Goal: Task Accomplishment & Management: Use online tool/utility

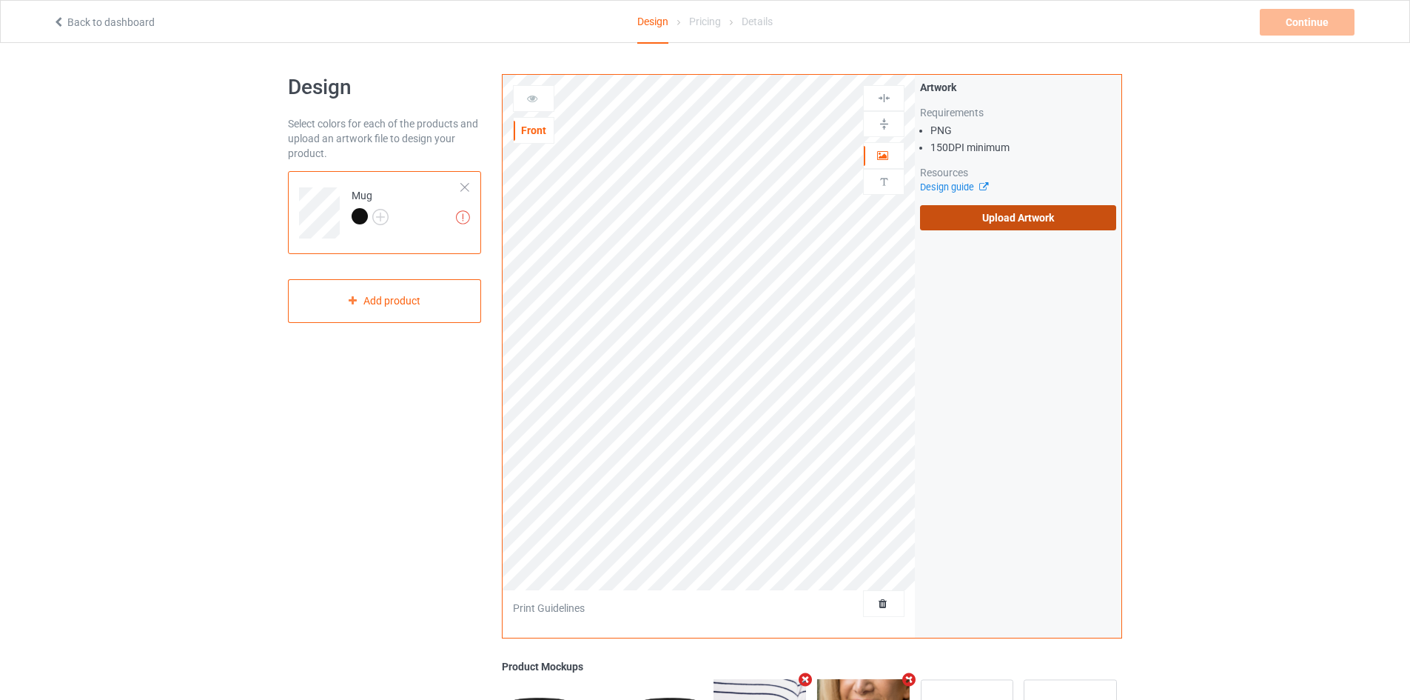
click at [939, 222] on label "Upload Artwork" at bounding box center [1018, 217] width 196 height 25
click at [0, 0] on input "Upload Artwork" at bounding box center [0, 0] width 0 height 0
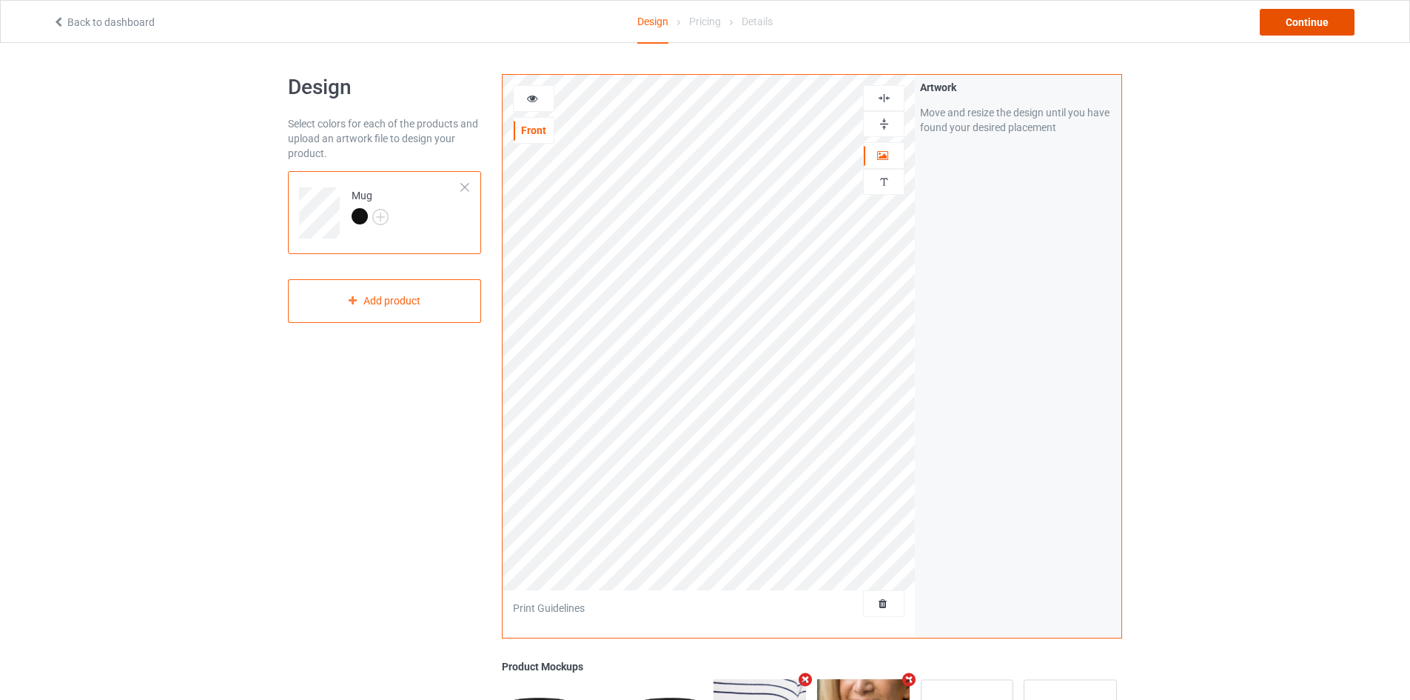
click at [1302, 21] on div "Continue" at bounding box center [1307, 22] width 95 height 27
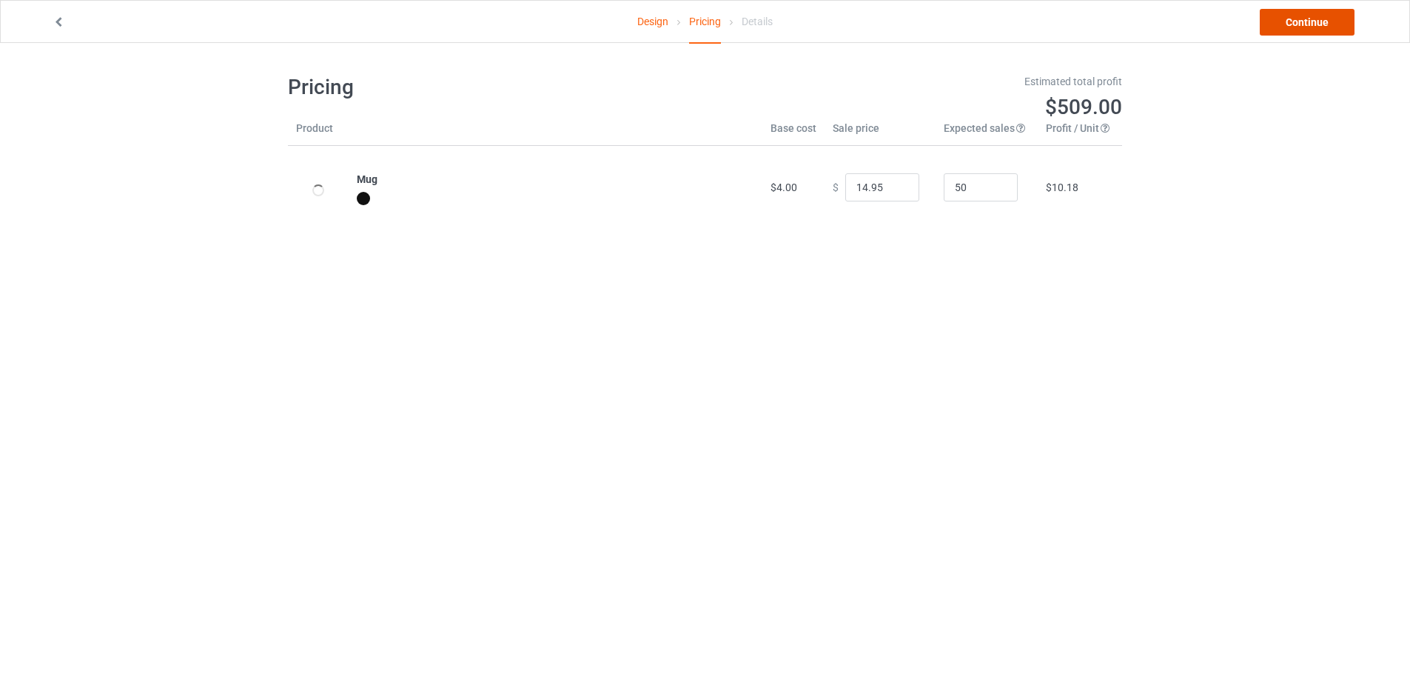
click at [1303, 21] on link "Continue" at bounding box center [1307, 22] width 95 height 27
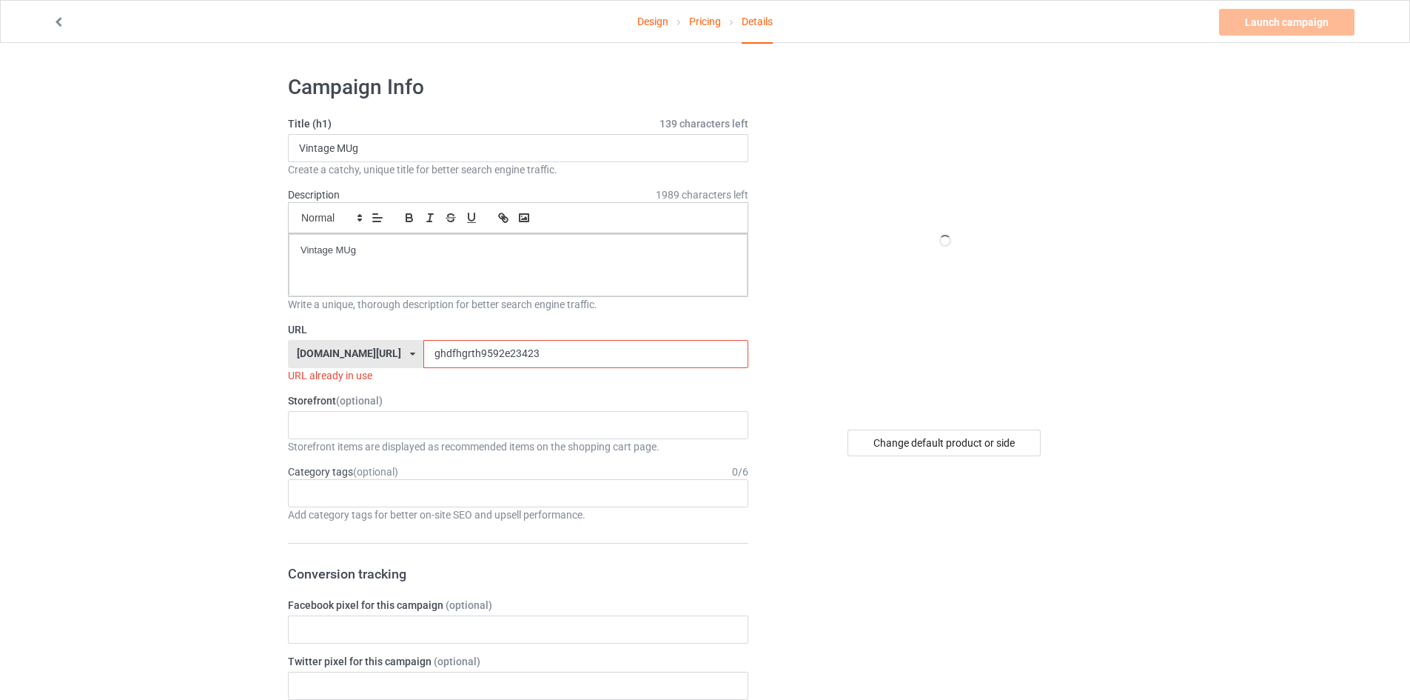
click at [521, 352] on input "ghdfhgrth9592e23423" at bounding box center [585, 354] width 324 height 28
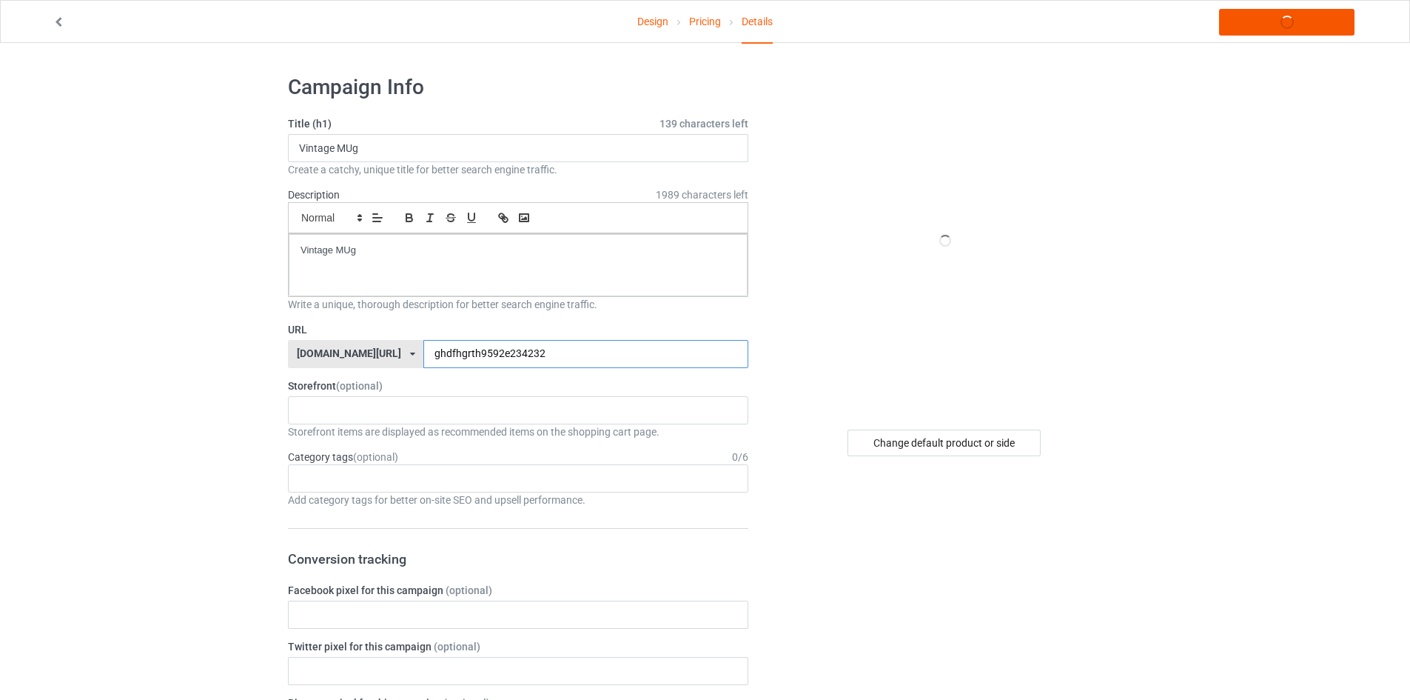
type input "ghdfhgrth9592e234232"
click at [1281, 27] on link "Launch campaign" at bounding box center [1286, 22] width 135 height 27
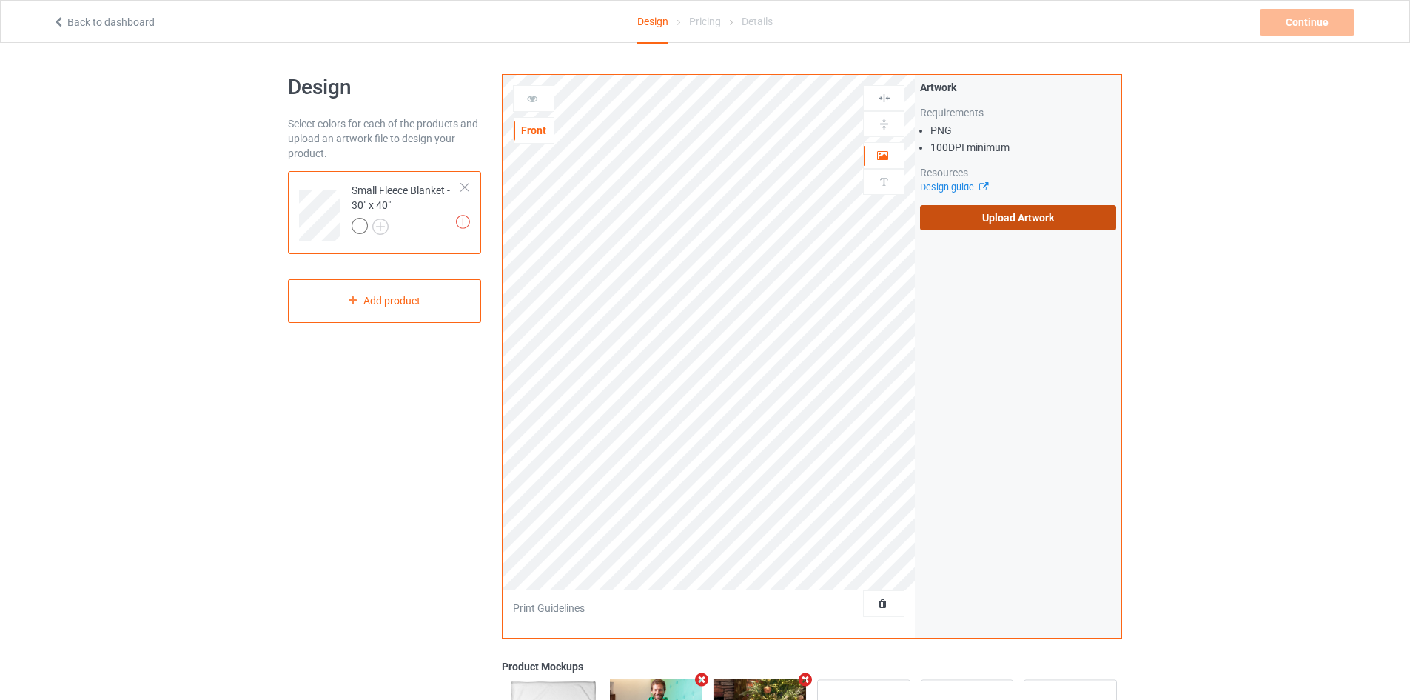
click at [957, 221] on label "Upload Artwork" at bounding box center [1018, 217] width 196 height 25
click at [0, 0] on input "Upload Artwork" at bounding box center [0, 0] width 0 height 0
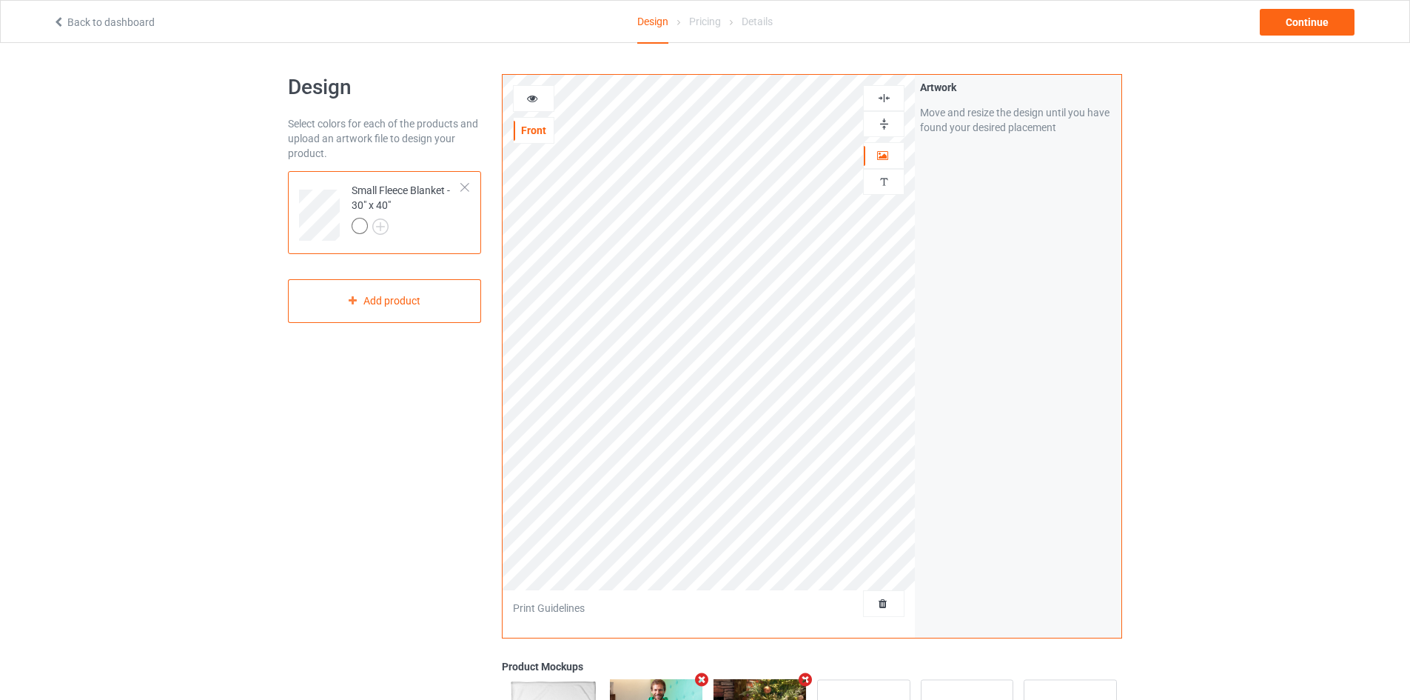
click at [885, 126] on img at bounding box center [884, 124] width 14 height 14
click at [886, 88] on div at bounding box center [883, 98] width 41 height 26
click at [888, 126] on img at bounding box center [884, 124] width 14 height 14
click at [886, 93] on img at bounding box center [884, 98] width 14 height 14
click at [1308, 21] on div "Continue" at bounding box center [1307, 22] width 95 height 27
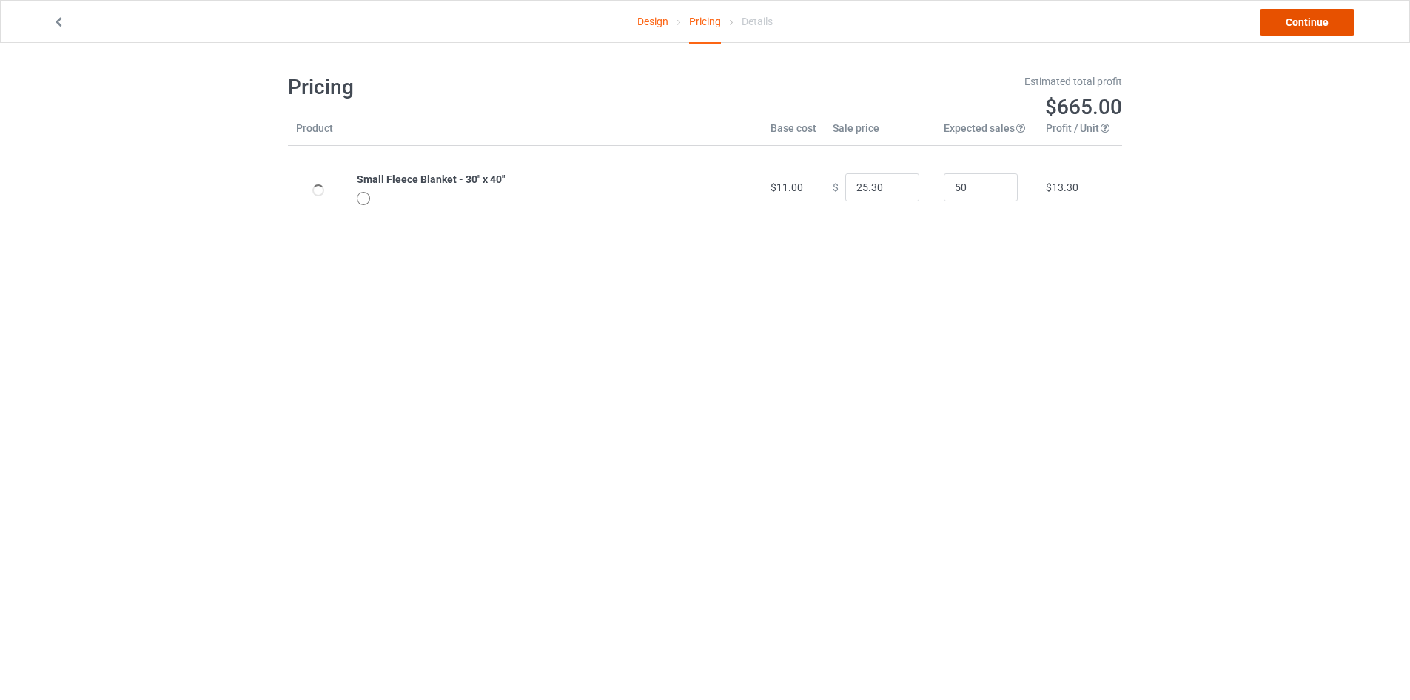
click at [1308, 19] on link "Continue" at bounding box center [1307, 22] width 95 height 27
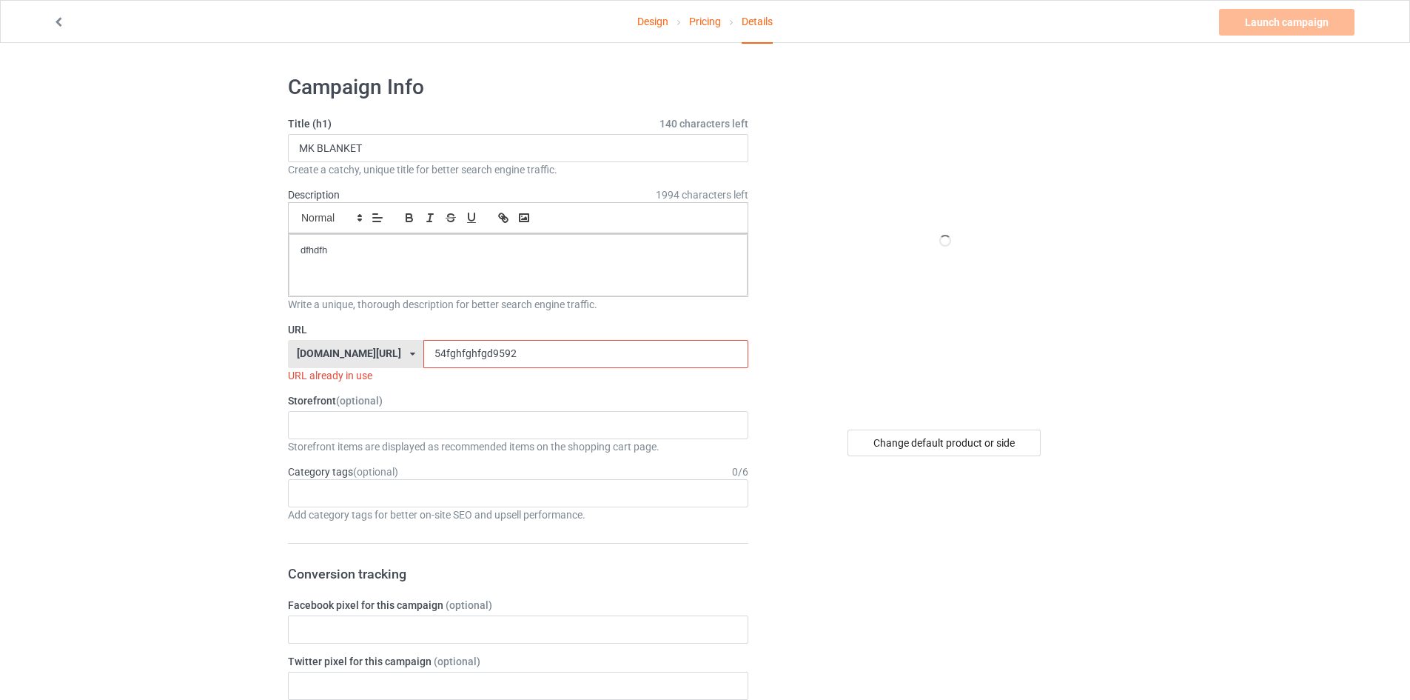
click at [423, 360] on input "54fghfghfgd9592" at bounding box center [585, 354] width 324 height 28
click at [429, 352] on input "54fghfư3ghfgd9592" at bounding box center [585, 354] width 324 height 28
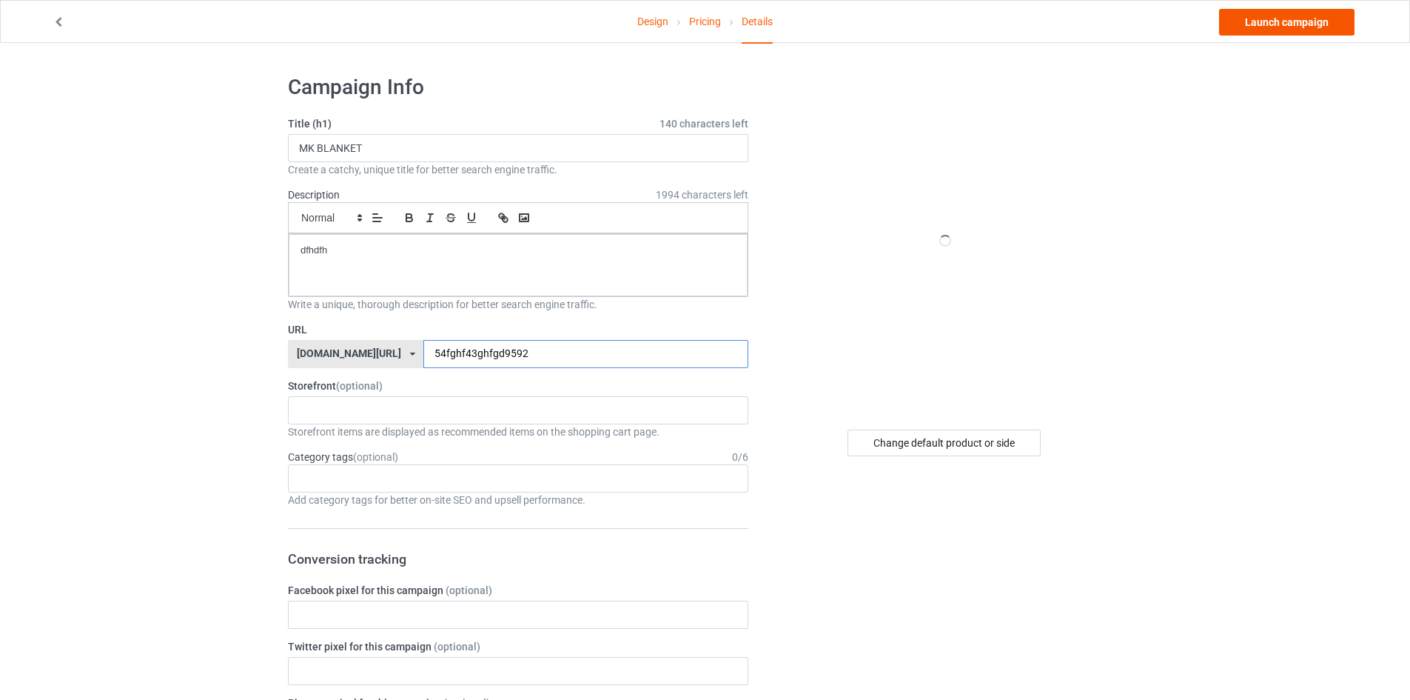
type input "54fghf43ghfgd9592"
click at [1289, 19] on link "Launch campaign" at bounding box center [1286, 22] width 135 height 27
